Goal: Find specific page/section: Find specific page/section

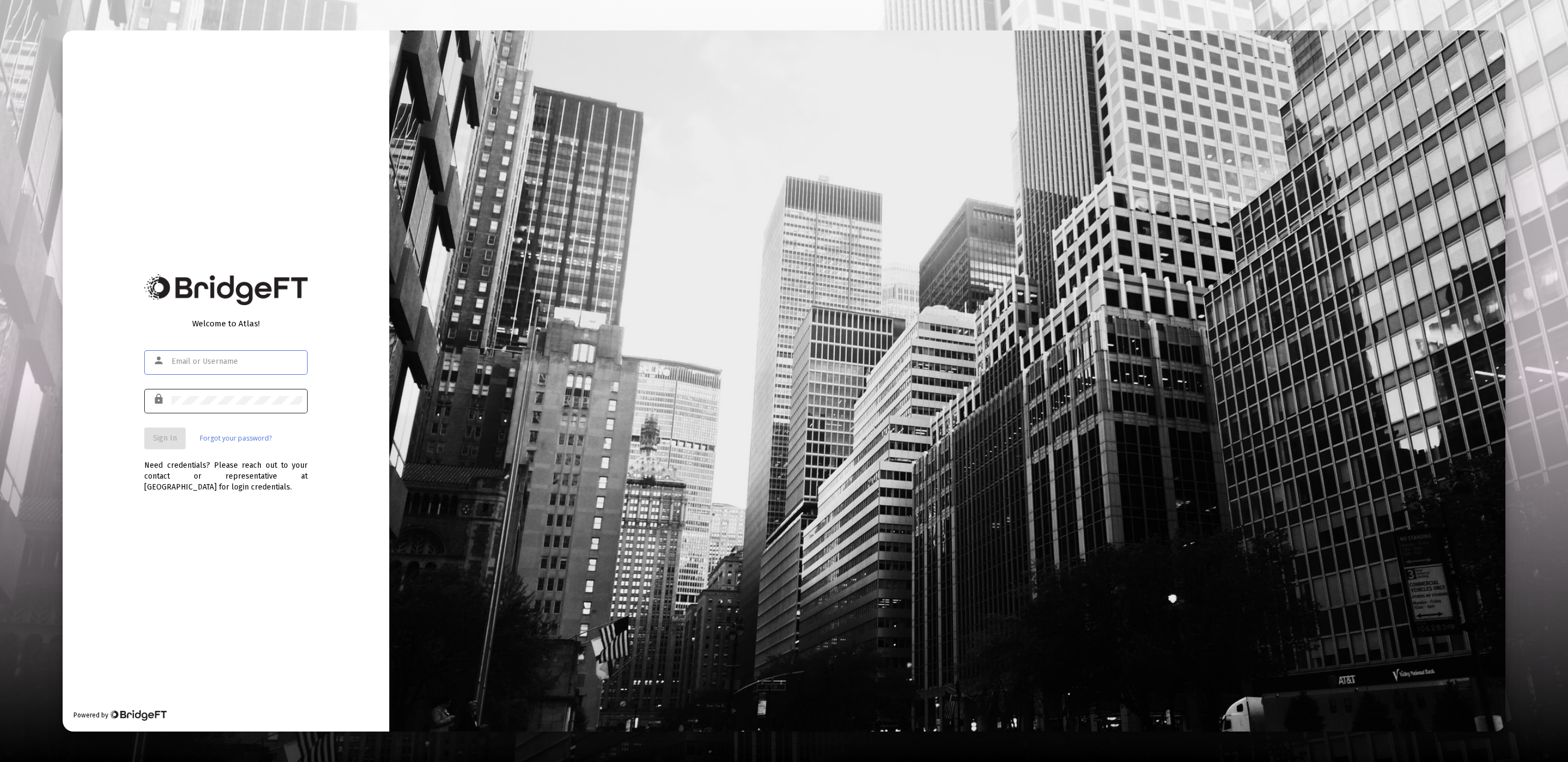
type input "[EMAIL_ADDRESS][DOMAIN_NAME]"
click at [254, 413] on div at bounding box center [236, 400] width 130 height 26
click at [185, 437] on button "Sign In" at bounding box center [165, 439] width 42 height 22
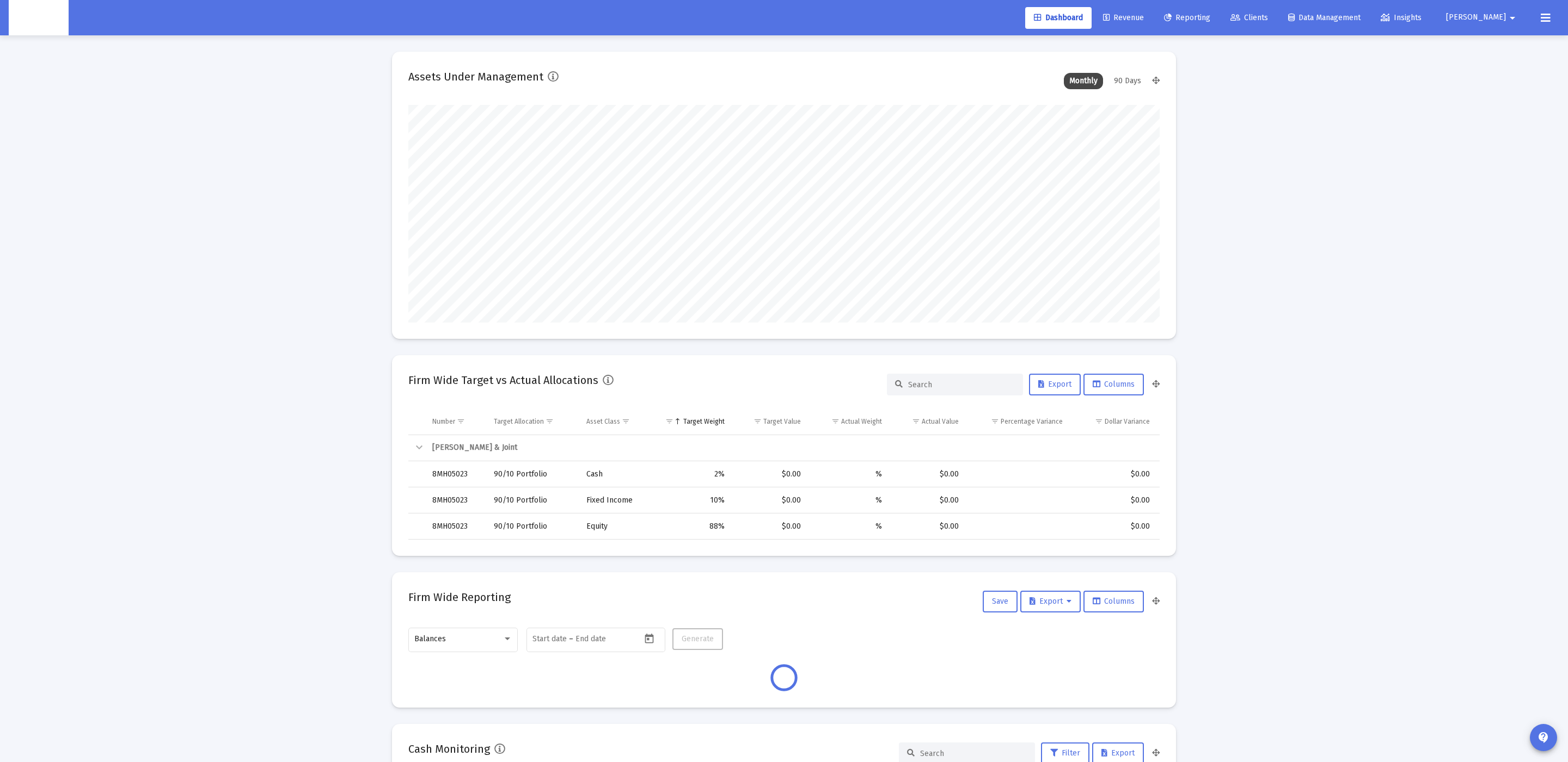
scroll to position [217, 405]
click at [1276, 24] on link "Clients" at bounding box center [1248, 18] width 55 height 22
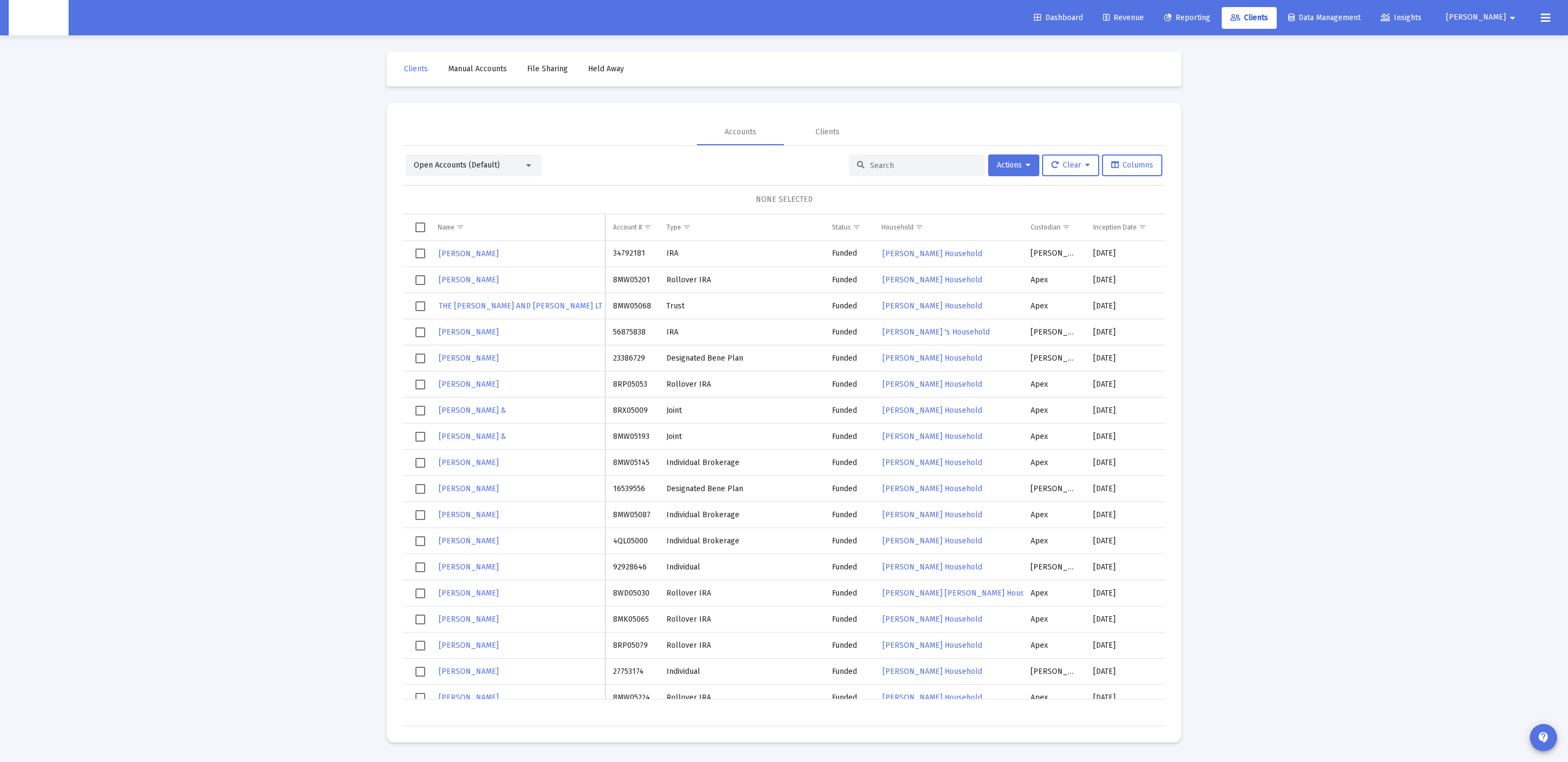
click at [946, 167] on input at bounding box center [923, 166] width 107 height 9
paste input "4QU05002"
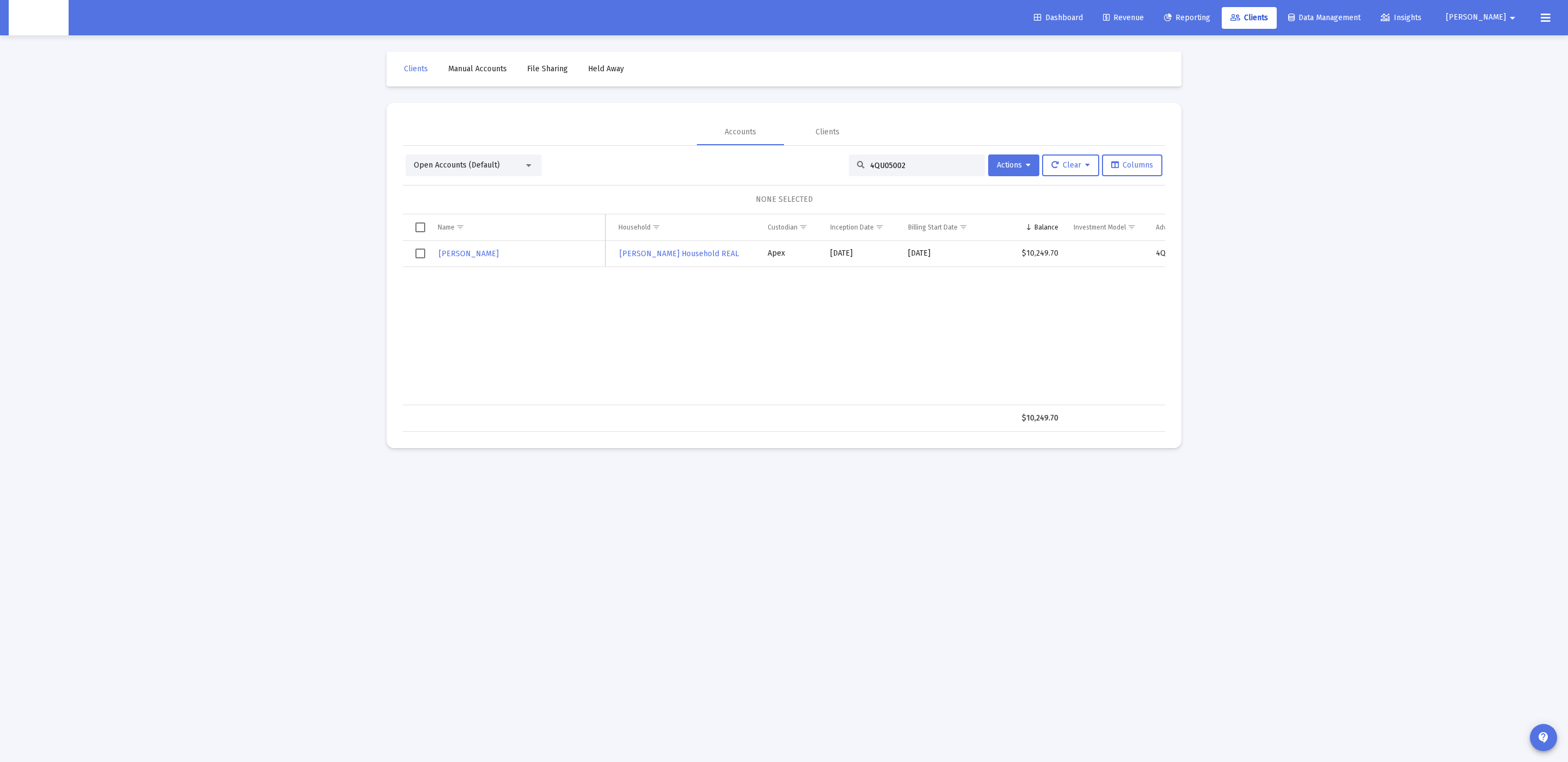
type input "4QU05002"
click at [490, 256] on span "[PERSON_NAME]" at bounding box center [469, 253] width 60 height 9
